Goal: Task Accomplishment & Management: Use online tool/utility

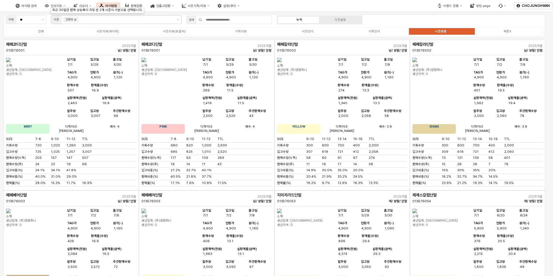
click at [77, 21] on icon "Remove 25FA" at bounding box center [75, 19] width 5 height 5
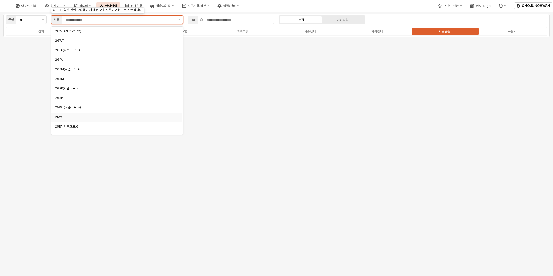
click at [75, 114] on div "25WT" at bounding box center [116, 116] width 130 height 9
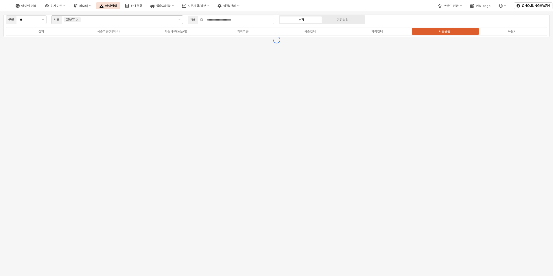
click at [303, 89] on div "구분 ** 시즌 25WT 검색 누적 기간설정 전체 시즌의류(베이비) 시즌의류(토들러) 기획의류 시즌언더 기획언더 시즌용품 복종X" at bounding box center [276, 144] width 553 height 264
click at [249, 32] on label "기획의류" at bounding box center [242, 31] width 67 height 5
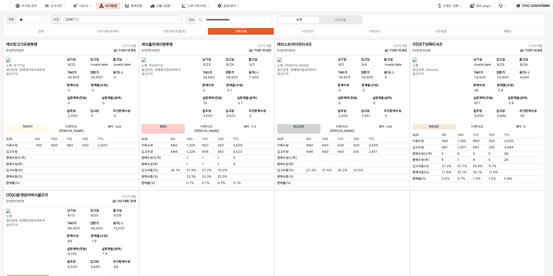
click at [300, 205] on div "App Frame" at bounding box center [341, 263] width 135 height 147
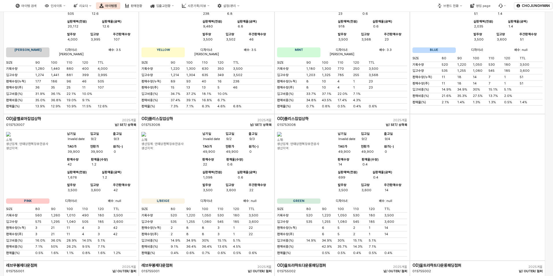
scroll to position [1156, 0]
